Goal: Information Seeking & Learning: Learn about a topic

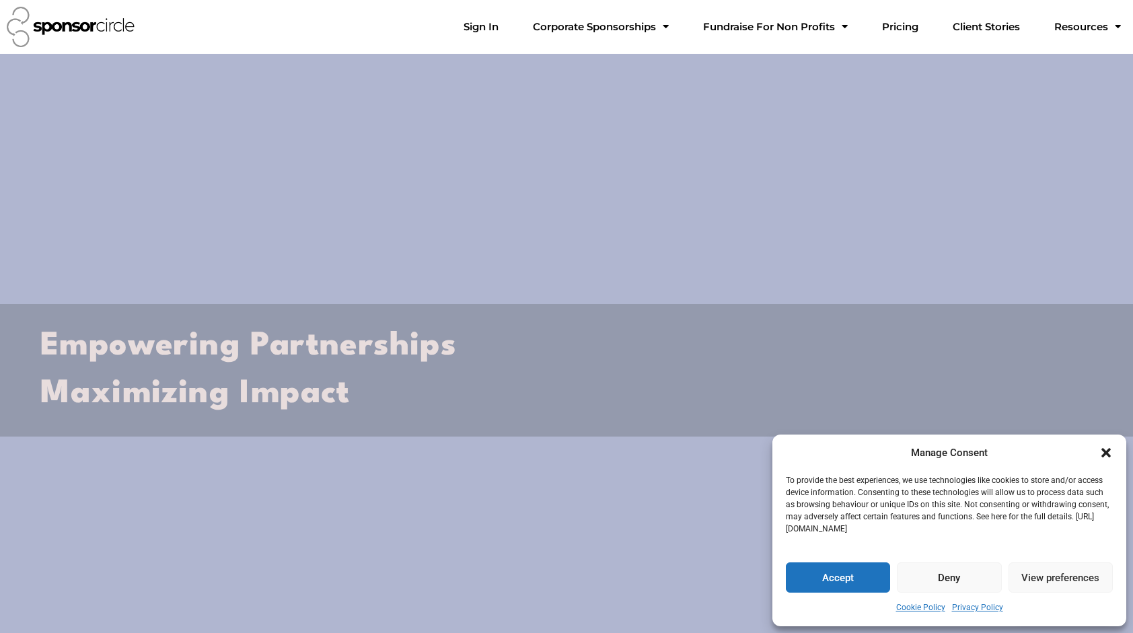
click at [1105, 454] on icon "Close dialogue" at bounding box center [1105, 452] width 13 height 13
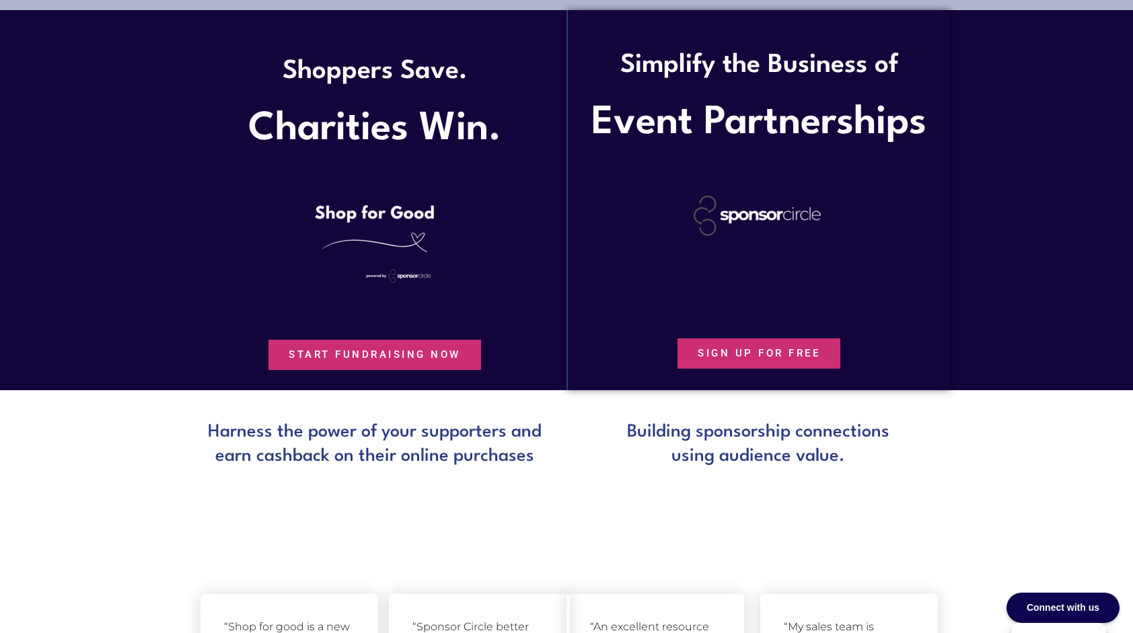
scroll to position [673, 0]
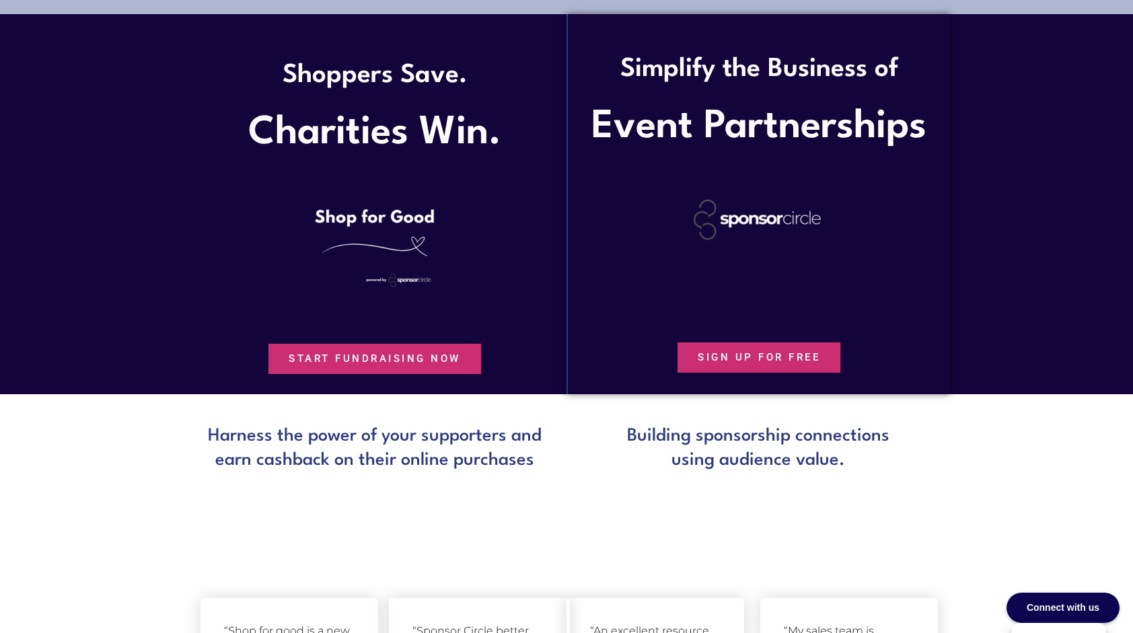
click at [341, 362] on span "Start Fundraising Now" at bounding box center [375, 359] width 172 height 10
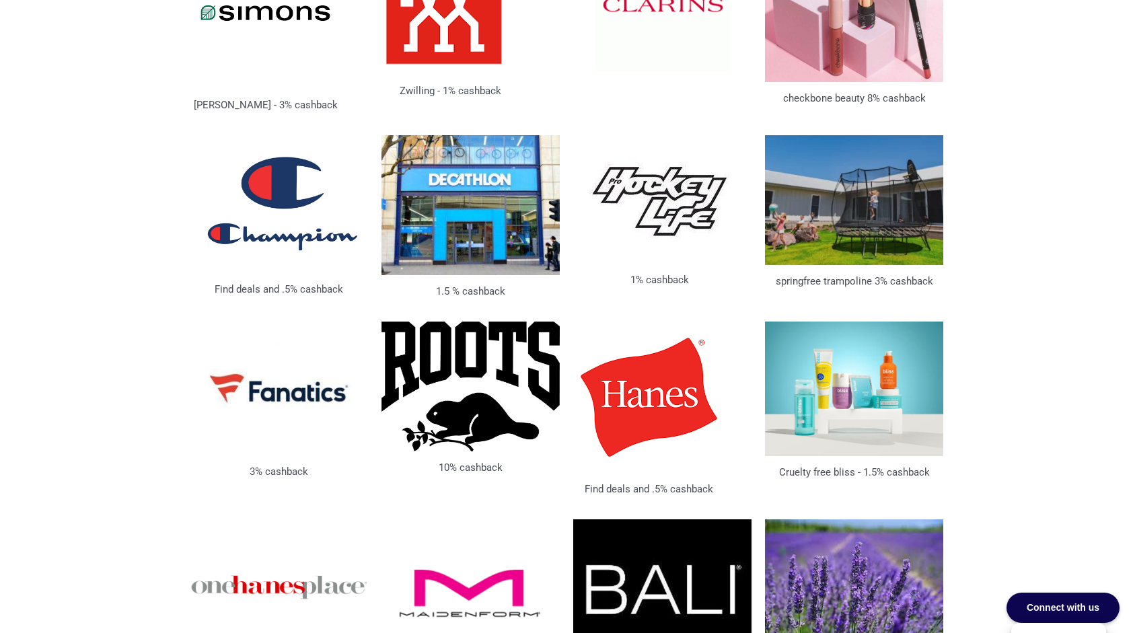
scroll to position [2547, 0]
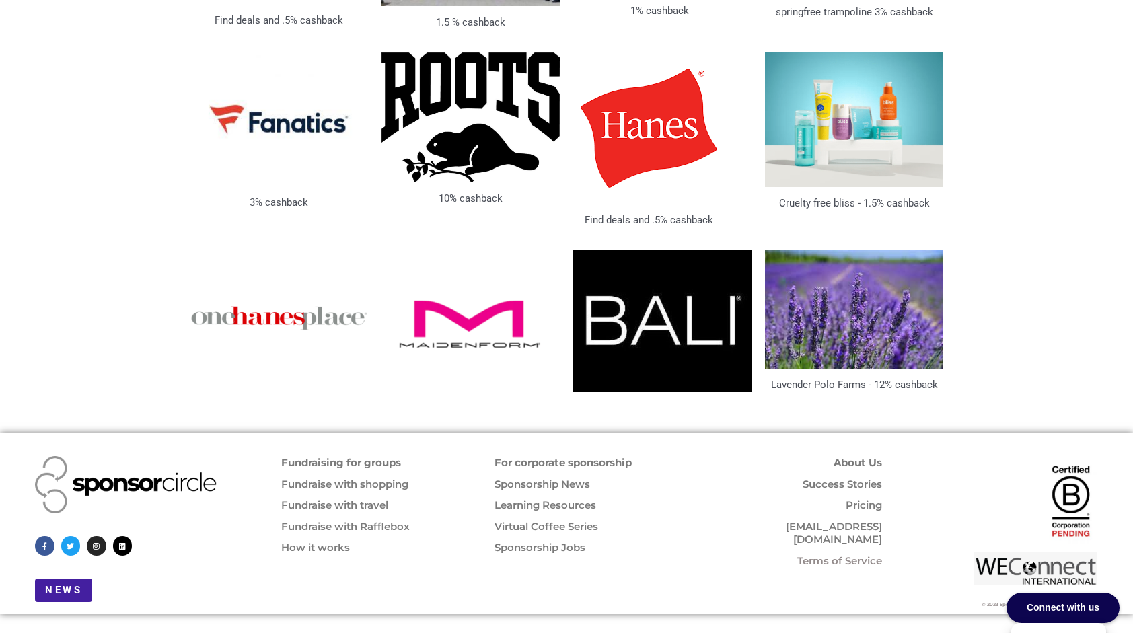
click at [320, 456] on link "Fundraising for groups" at bounding box center [341, 462] width 120 height 13
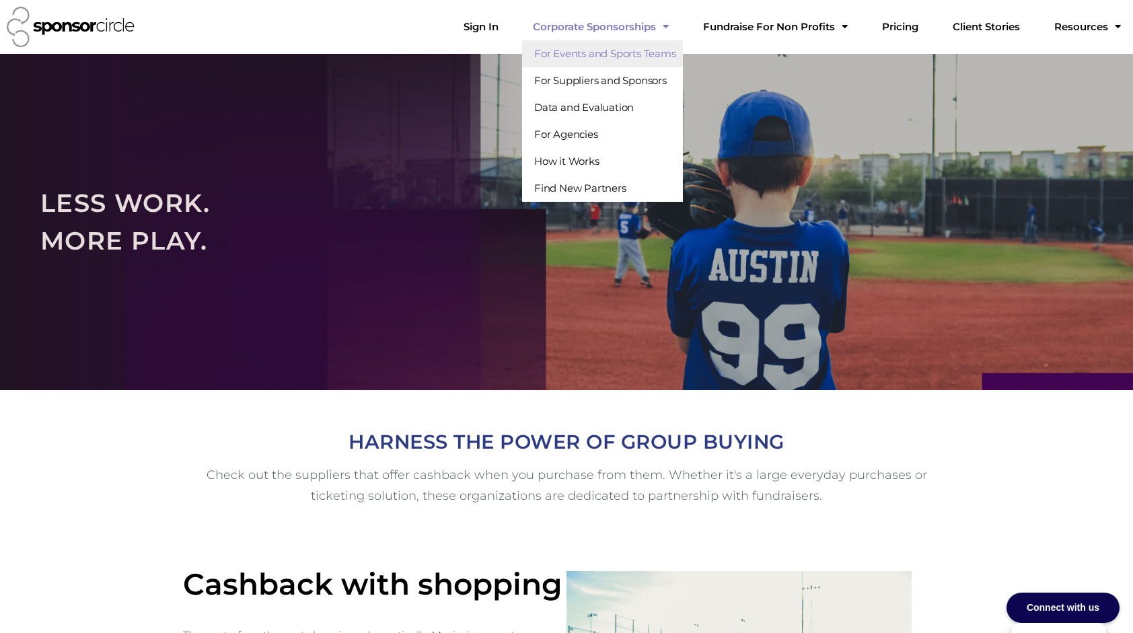
click at [615, 51] on link "For Events and Sports Teams" at bounding box center [602, 53] width 161 height 27
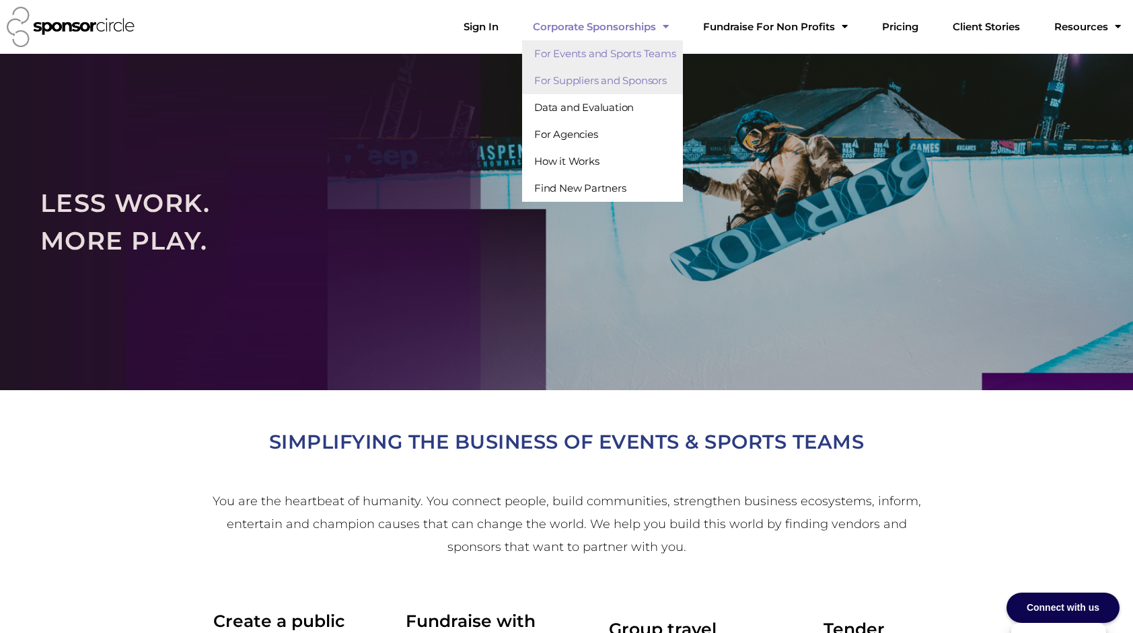
click at [642, 84] on link "For Suppliers and Sponsors" at bounding box center [602, 80] width 161 height 27
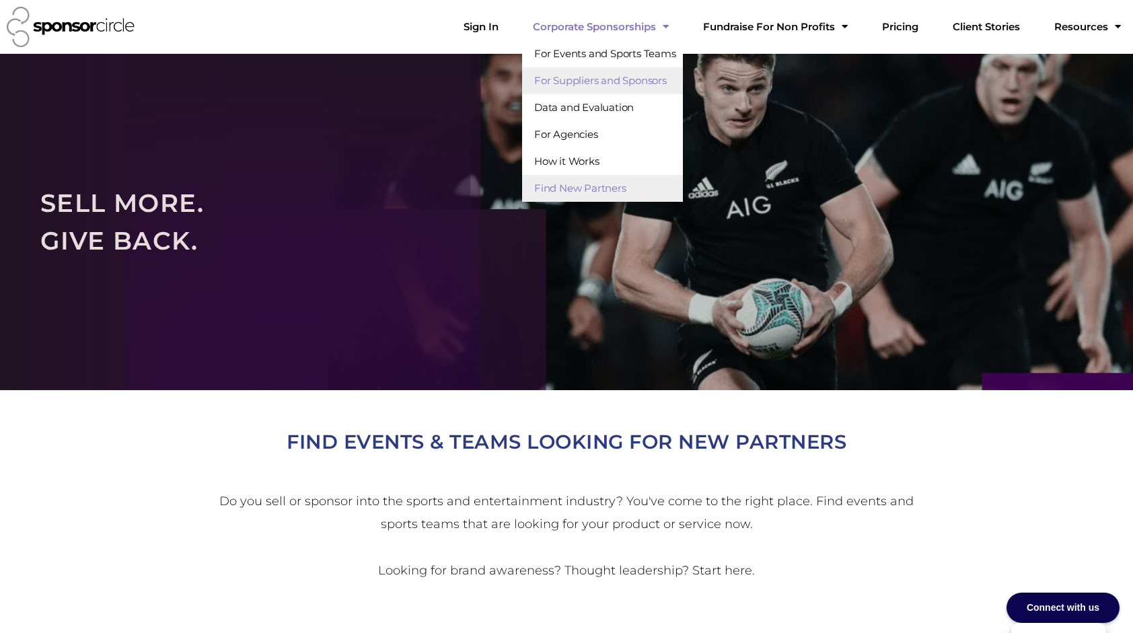
click at [626, 192] on link "Find New Partners" at bounding box center [602, 188] width 161 height 27
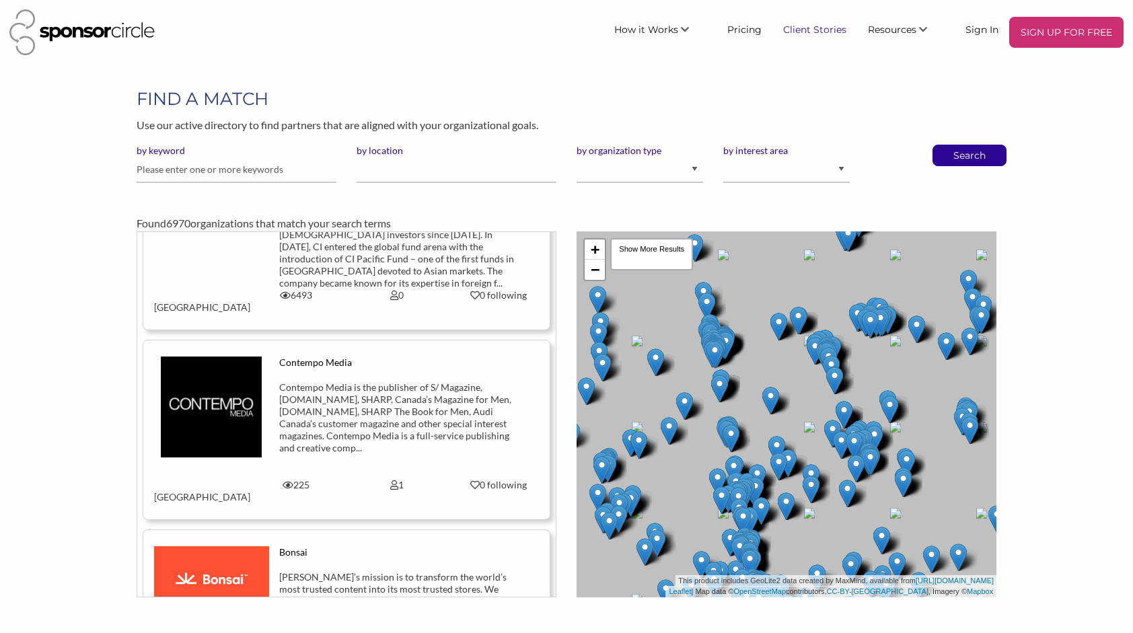
click at [810, 33] on link "Client Stories" at bounding box center [814, 29] width 85 height 24
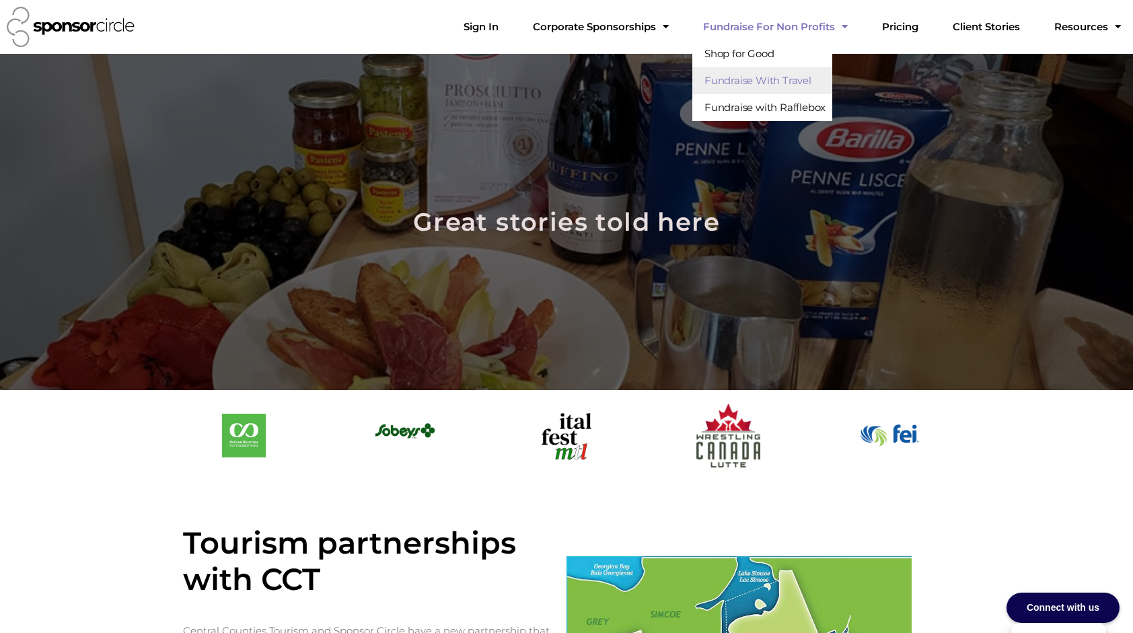
click at [771, 82] on link "Fundraise With Travel" at bounding box center [762, 80] width 140 height 27
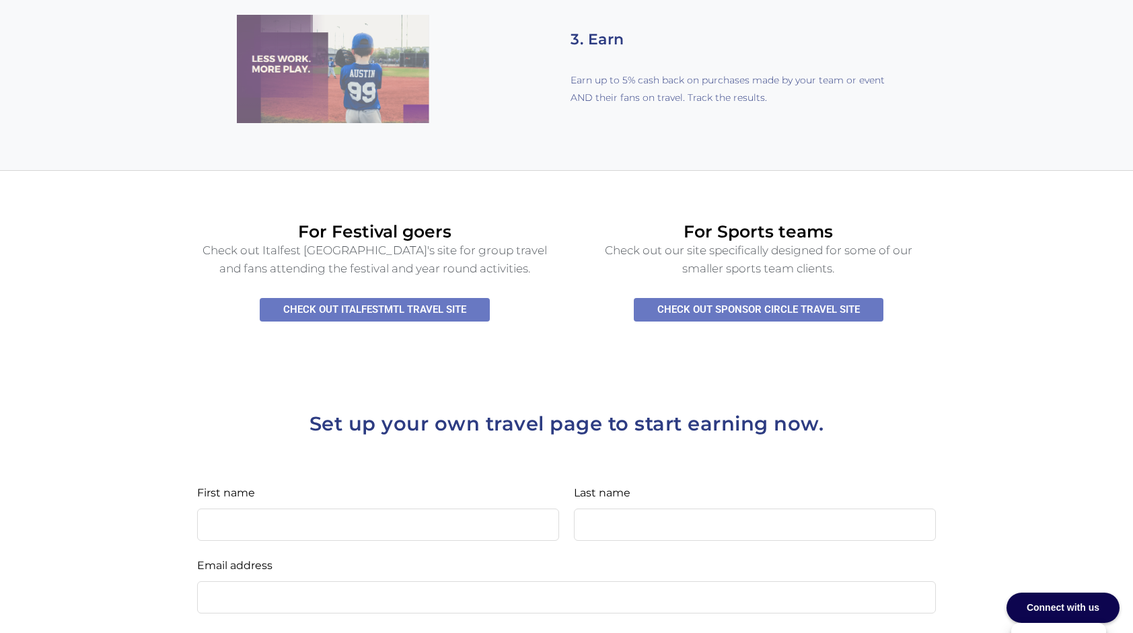
scroll to position [1144, 0]
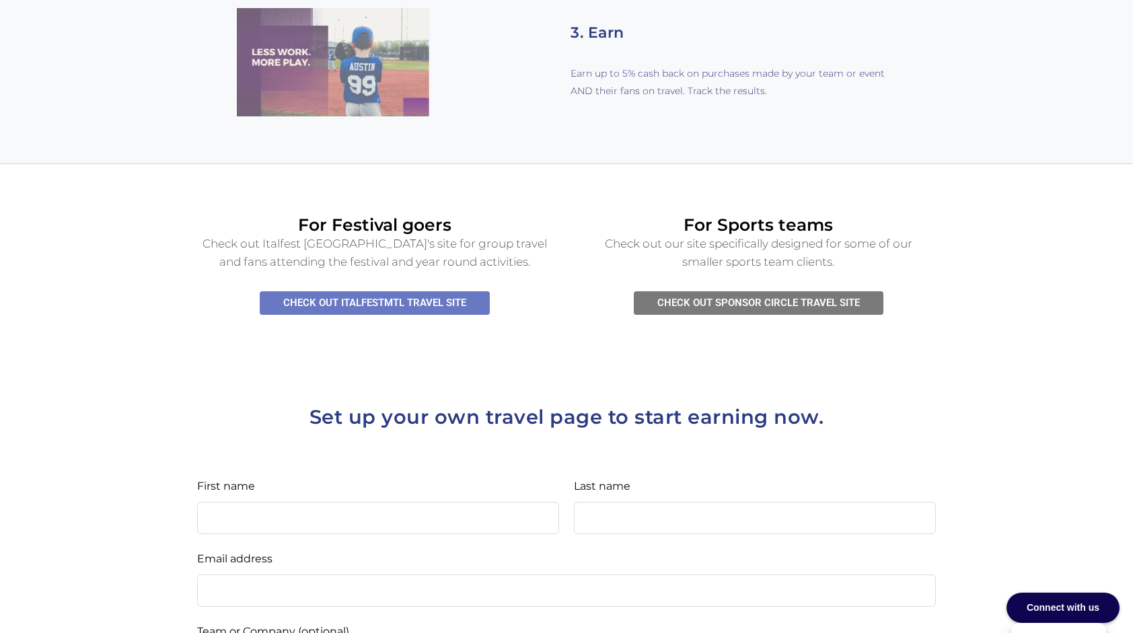
click at [758, 298] on span "CHECK OUT SPONSOR CIRCLE TRAVEL SITE" at bounding box center [758, 303] width 203 height 10
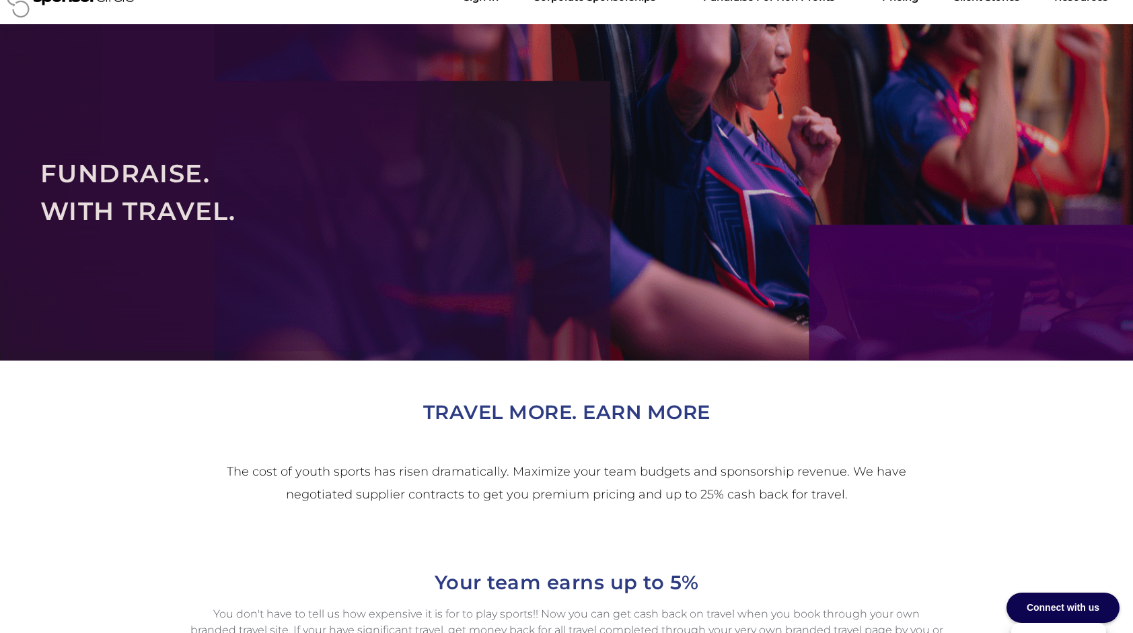
scroll to position [0, 0]
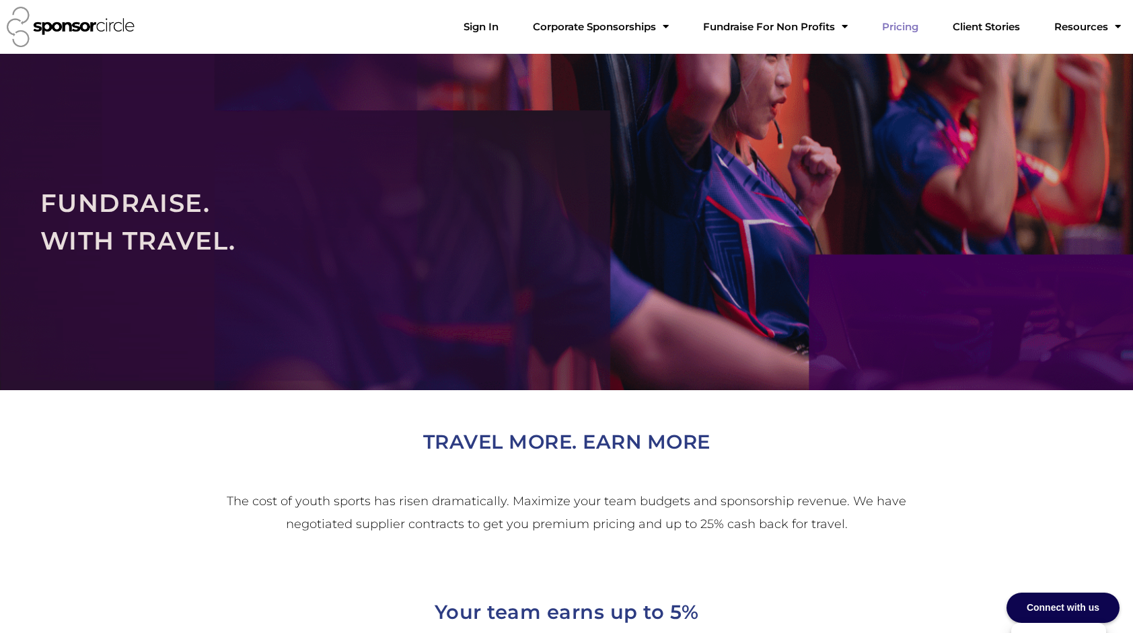
click at [917, 20] on link "Pricing" at bounding box center [900, 26] width 58 height 27
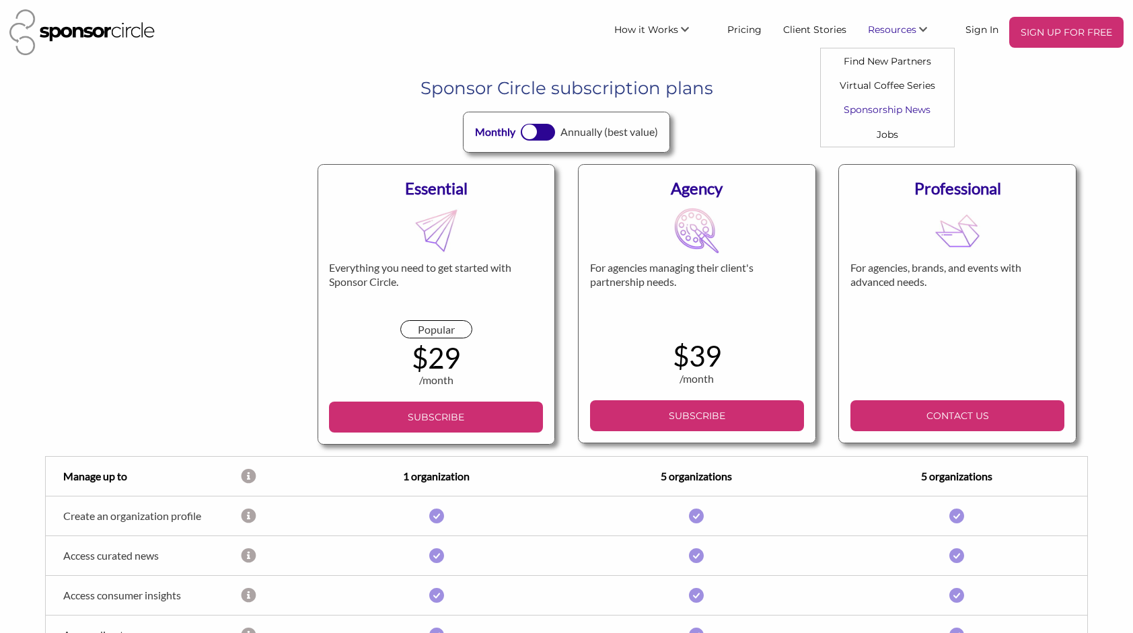
click at [871, 108] on link "Sponsorship News" at bounding box center [887, 110] width 133 height 24
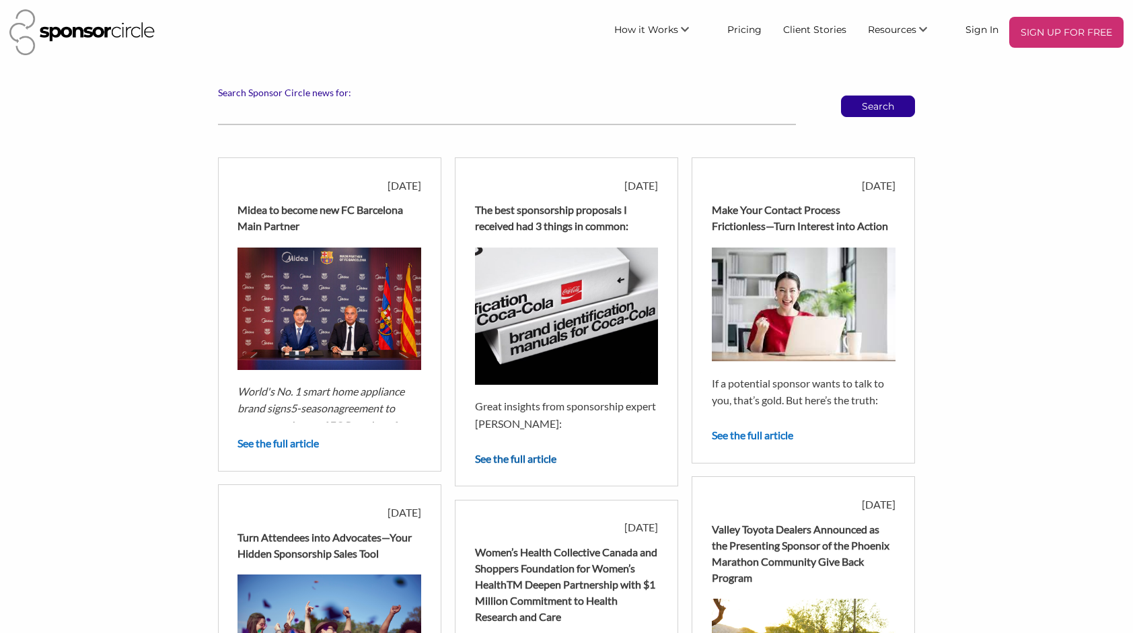
click at [531, 456] on link "See the full article" at bounding box center [515, 458] width 81 height 13
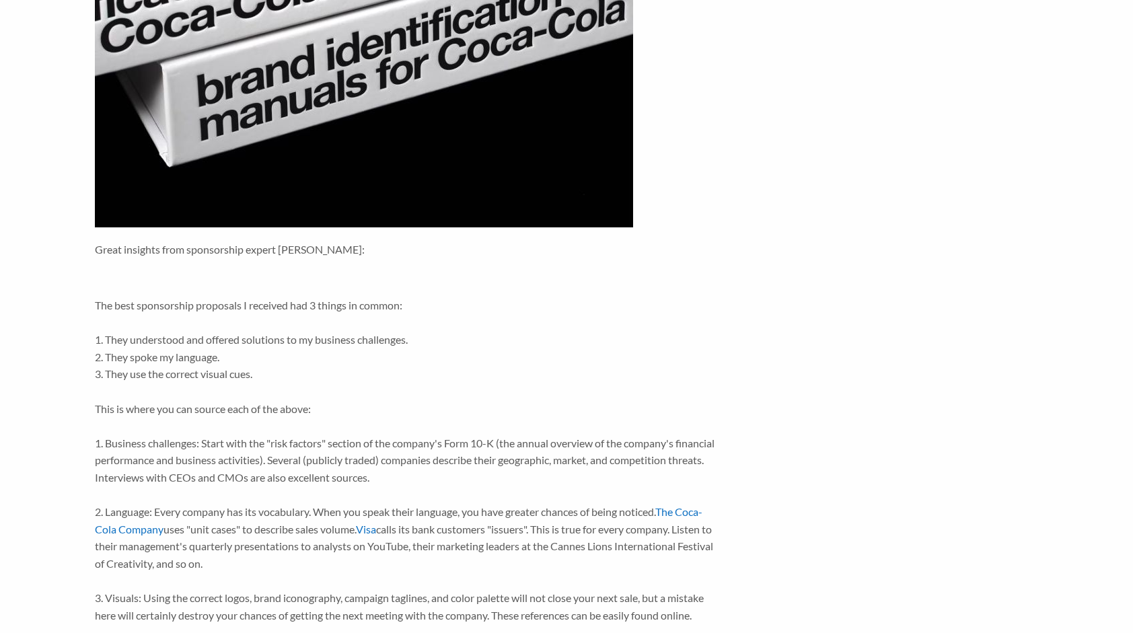
scroll to position [404, 0]
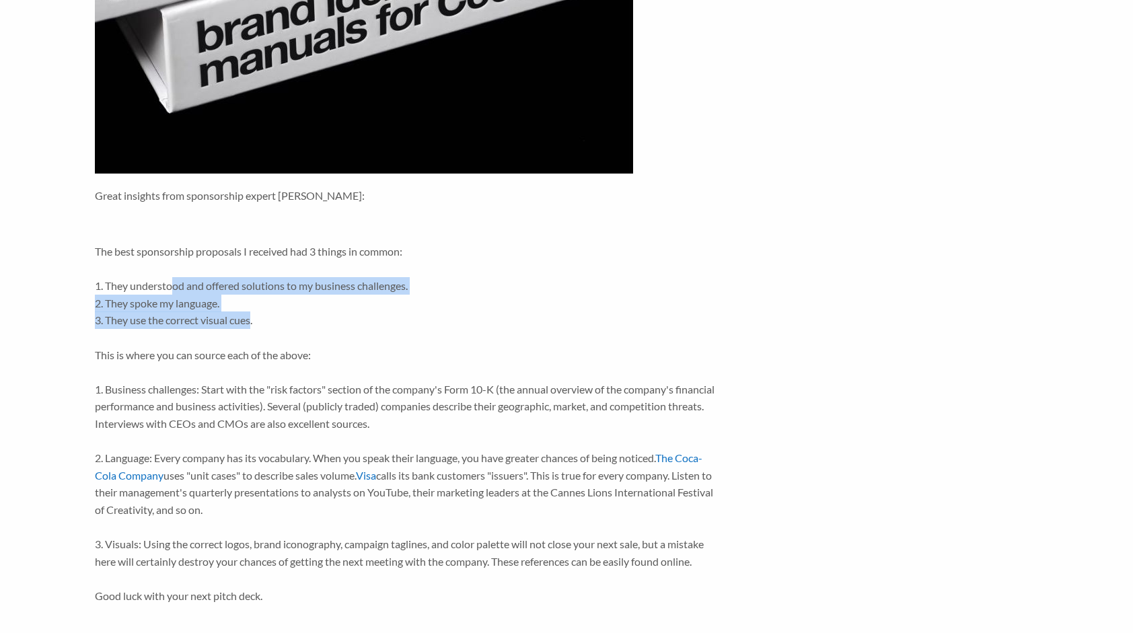
drag, startPoint x: 172, startPoint y: 287, endPoint x: 254, endPoint y: 312, distance: 86.0
click at [254, 312] on p "The best sponsorship proposals I received had 3 things in common: 1. They under…" at bounding box center [406, 423] width 622 height 361
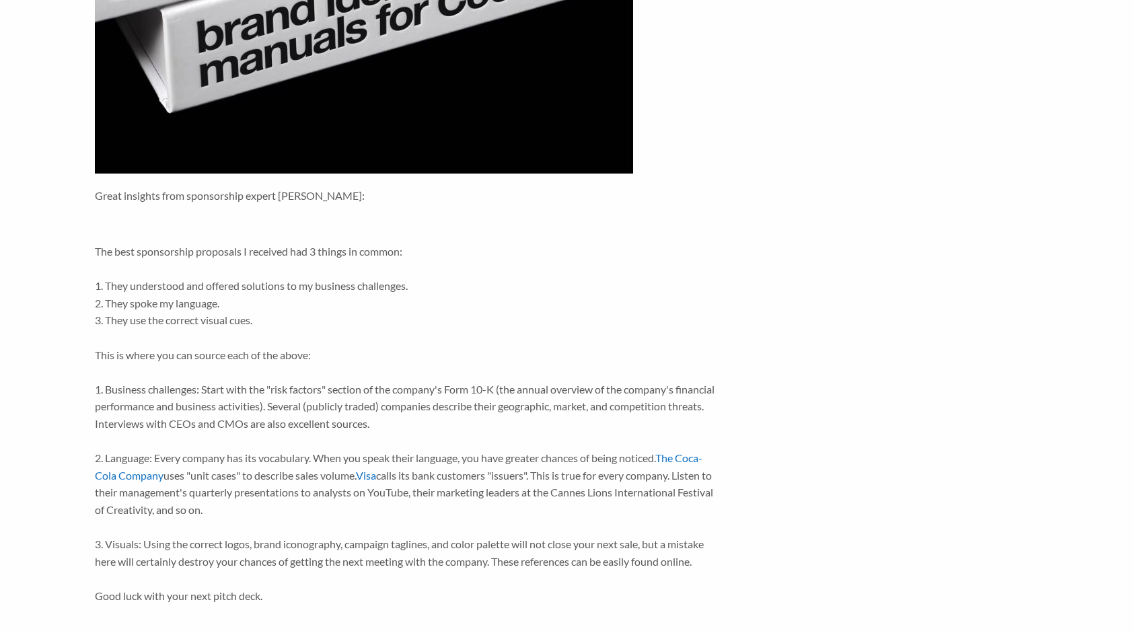
drag, startPoint x: 254, startPoint y: 312, endPoint x: 266, endPoint y: 328, distance: 20.2
click at [266, 328] on p "The best sponsorship proposals I received had 3 things in common: 1. They under…" at bounding box center [406, 423] width 622 height 361
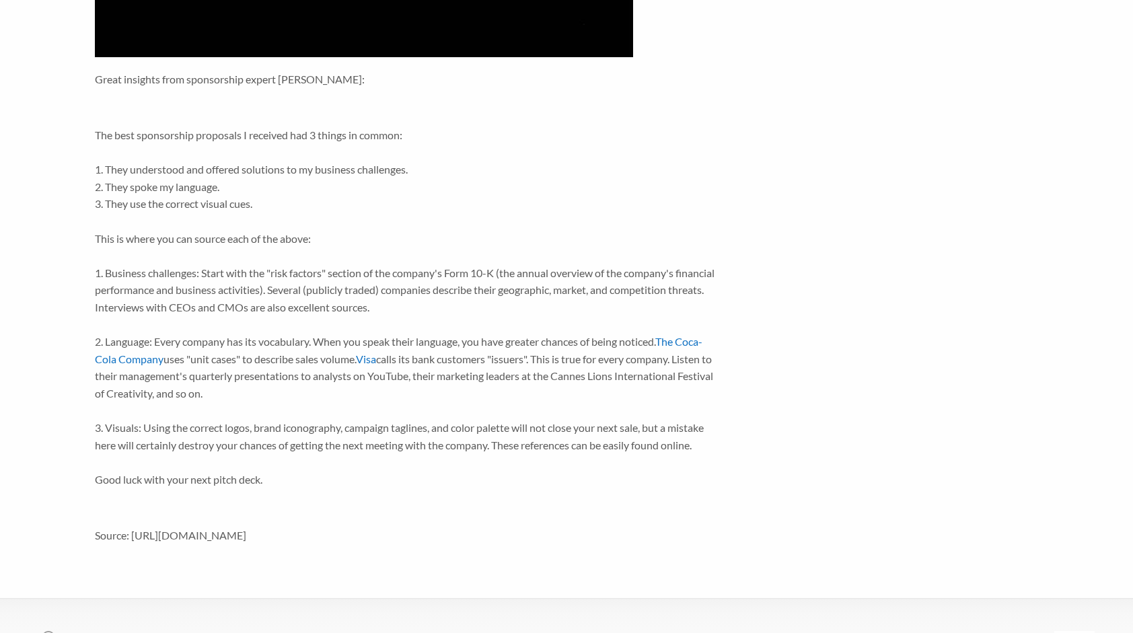
scroll to position [538, 0]
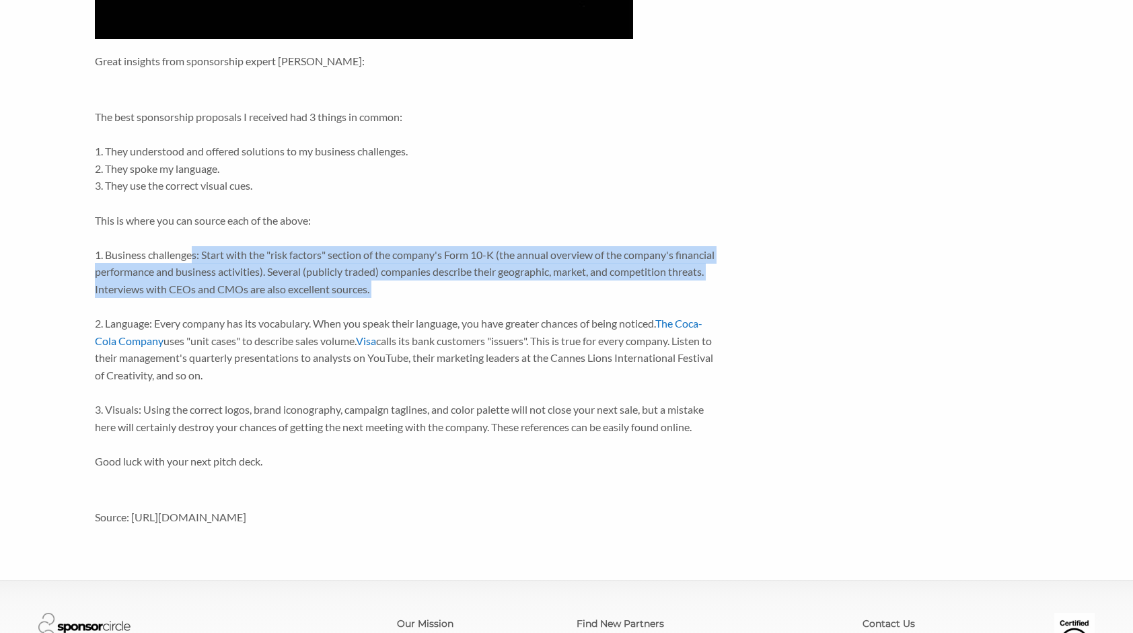
drag, startPoint x: 191, startPoint y: 256, endPoint x: 501, endPoint y: 301, distance: 312.8
click at [501, 301] on p "The best sponsorship proposals I received had 3 things in common: 1. They under…" at bounding box center [406, 288] width 622 height 361
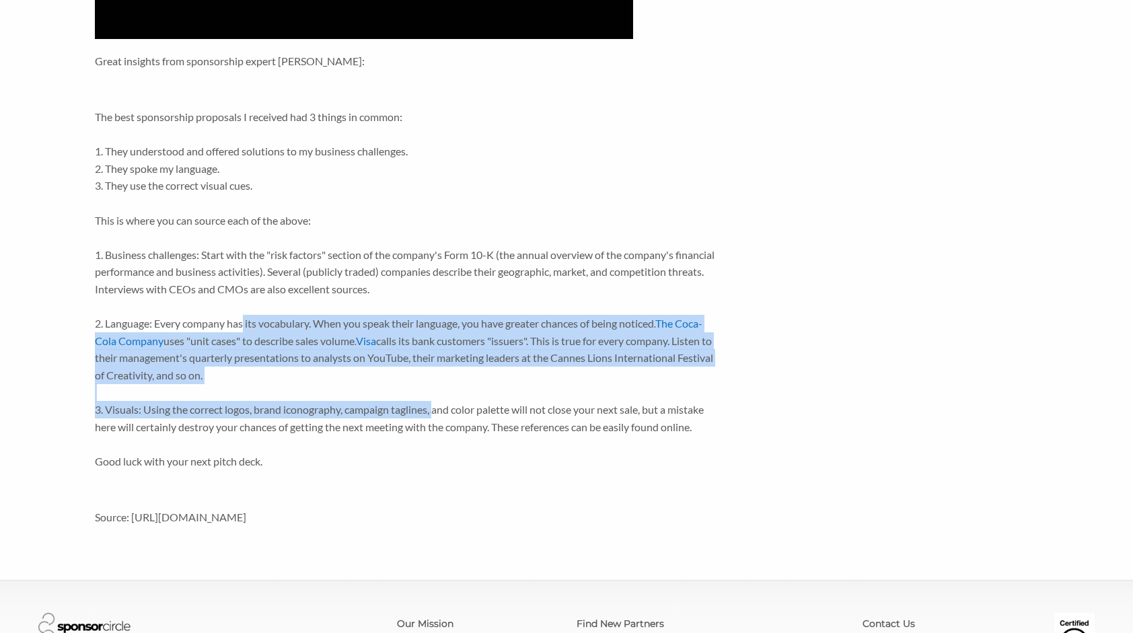
drag, startPoint x: 273, startPoint y: 340, endPoint x: 449, endPoint y: 408, distance: 189.2
click at [449, 408] on p "The best sponsorship proposals I received had 3 things in common: 1. They under…" at bounding box center [406, 288] width 622 height 361
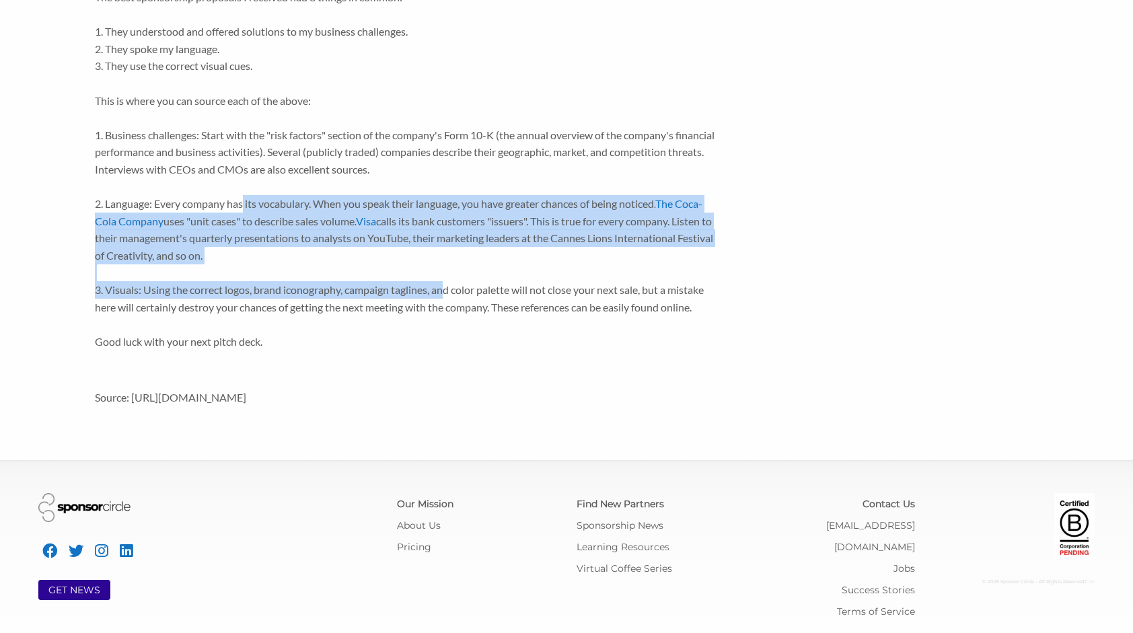
scroll to position [404, 0]
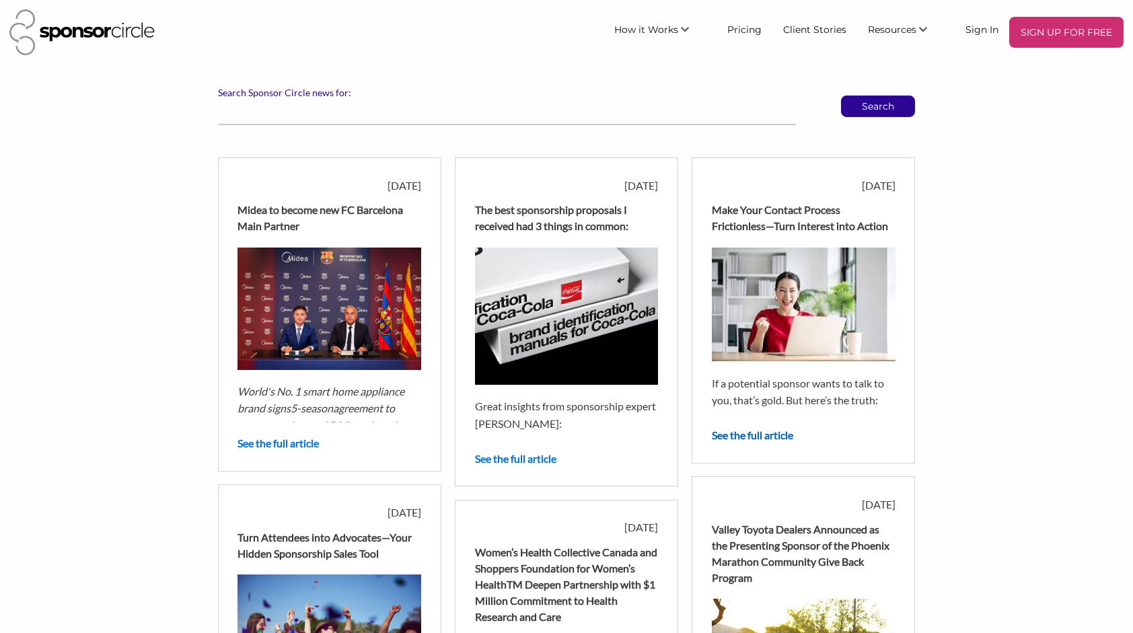
click at [770, 437] on link "See the full article" at bounding box center [752, 435] width 81 height 13
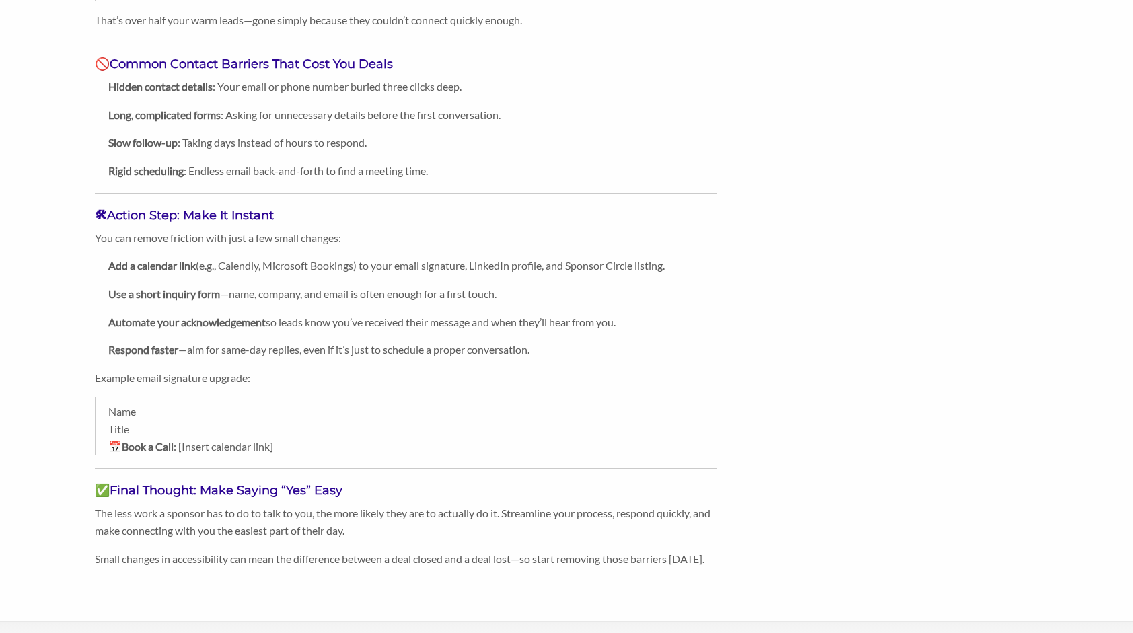
scroll to position [349, 0]
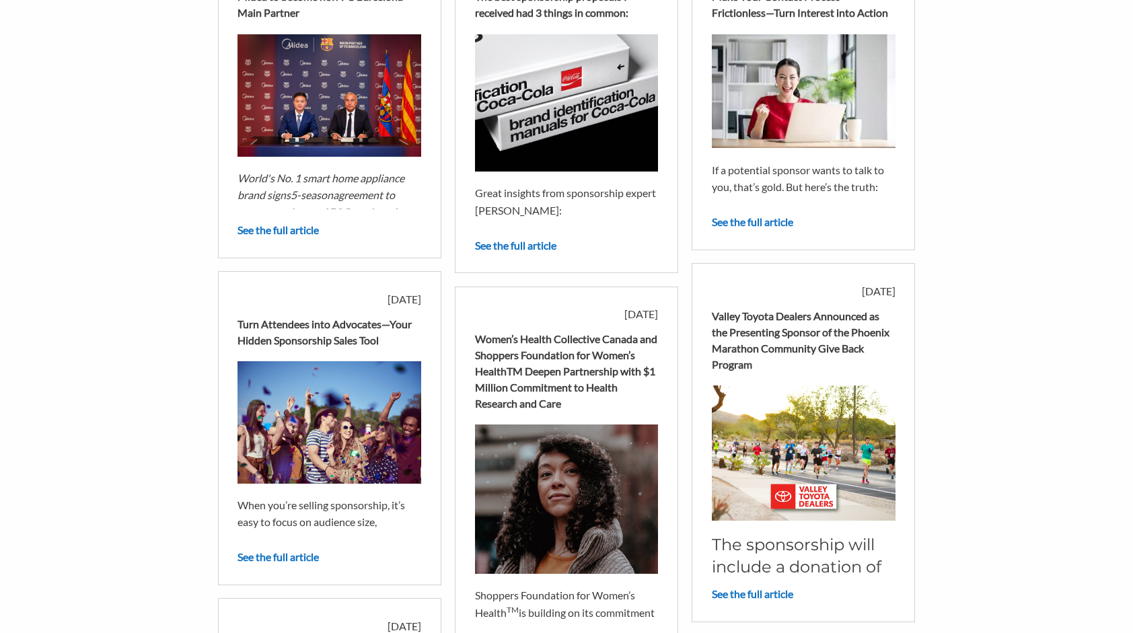
scroll to position [269, 0]
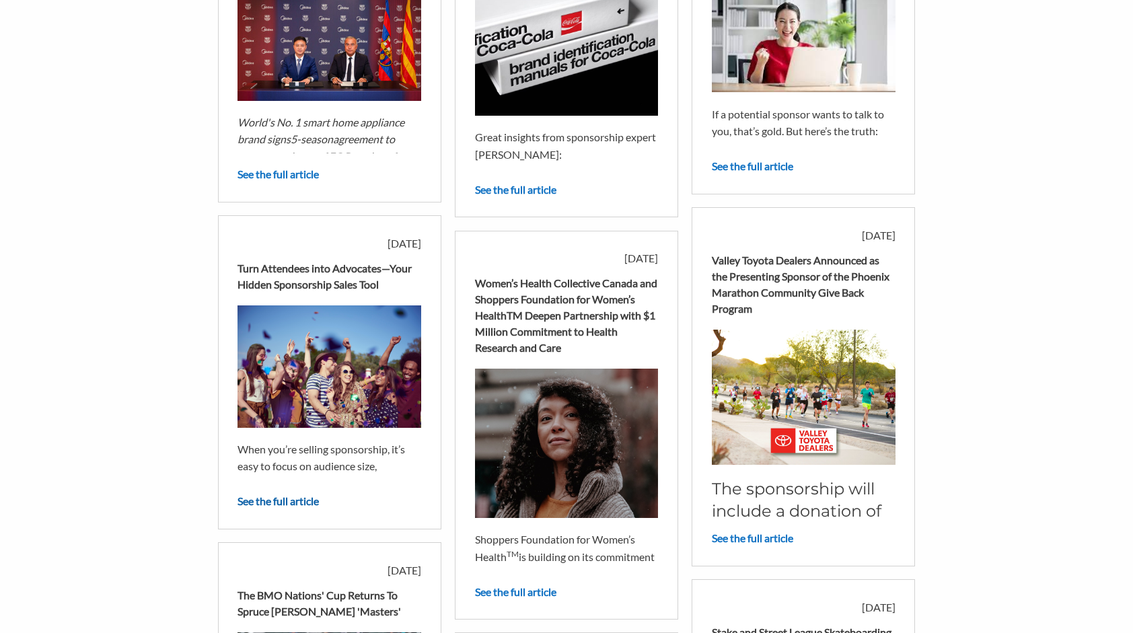
click at [302, 501] on link "See the full article" at bounding box center [278, 501] width 81 height 13
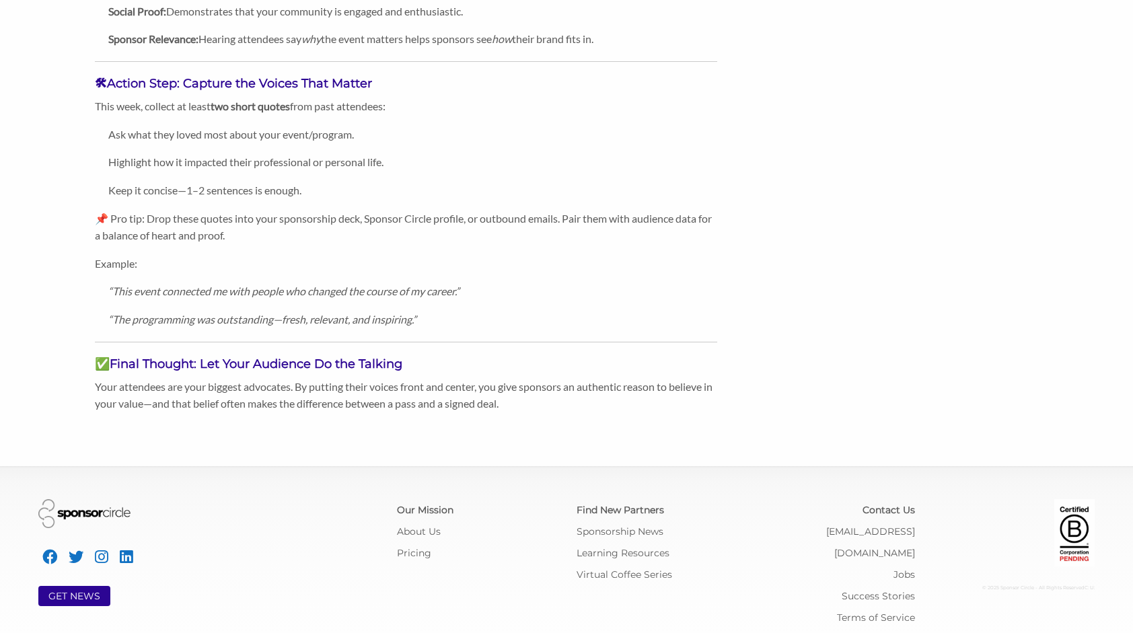
scroll to position [861, 0]
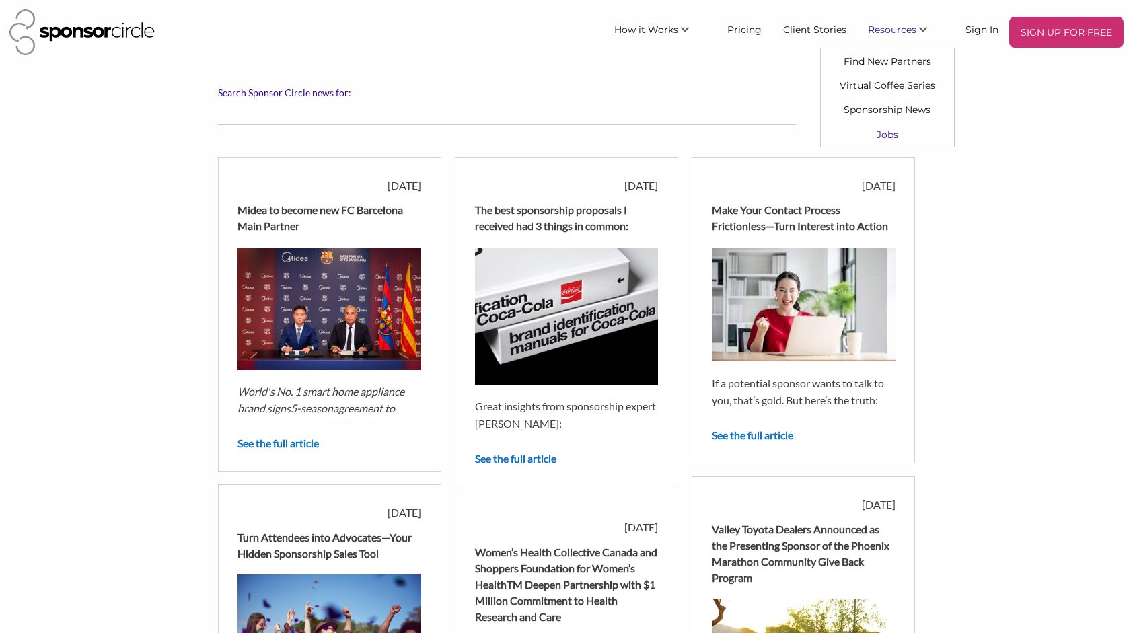
click at [888, 132] on link "Jobs" at bounding box center [887, 134] width 133 height 24
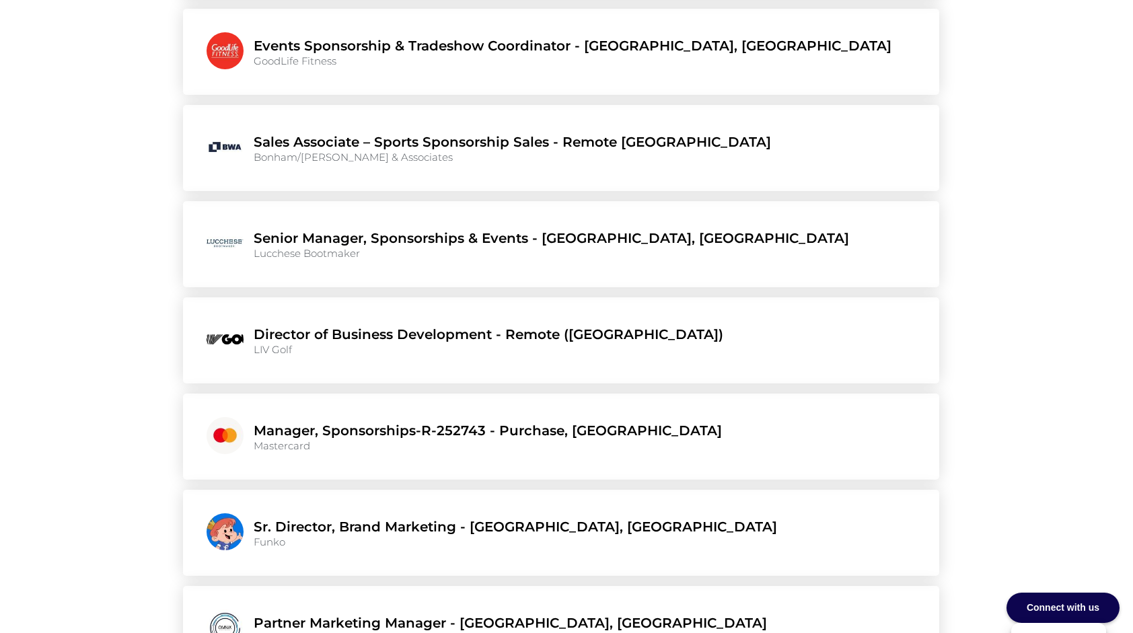
scroll to position [1144, 0]
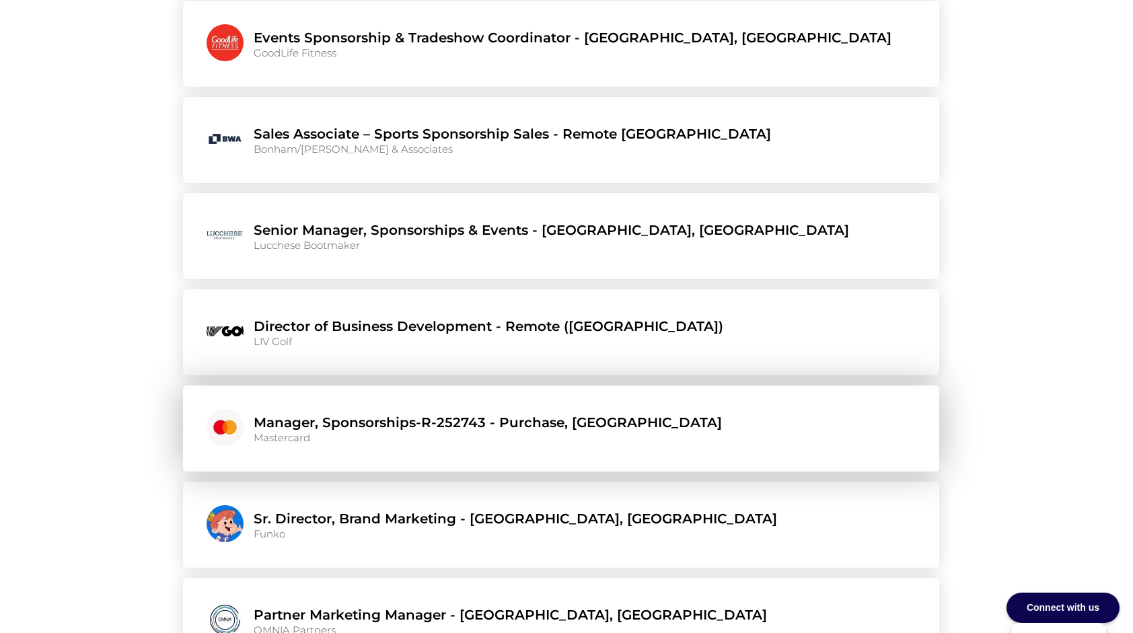
click at [322, 412] on link "Manager, Sponsorships-R-252743 - Purchase, [GEOGRAPHIC_DATA]" at bounding box center [488, 422] width 468 height 20
